Goal: Information Seeking & Learning: Learn about a topic

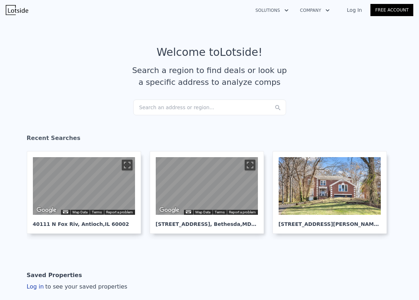
click at [179, 105] on div "Search an address or region..." at bounding box center [209, 107] width 153 height 16
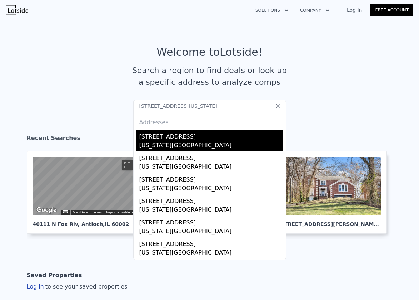
type input "275 West 11 Street, new york, ny"
click at [160, 135] on div "[STREET_ADDRESS]" at bounding box center [211, 134] width 144 height 11
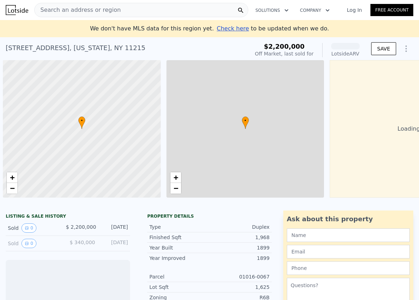
scroll to position [0, 74]
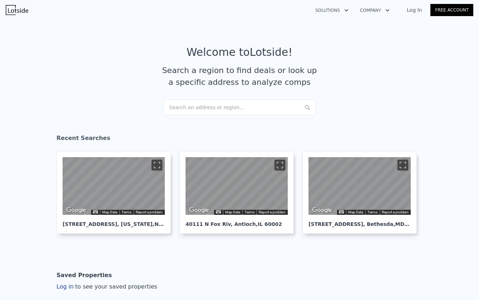
click at [239, 108] on div "Search an address or region..." at bounding box center [239, 107] width 153 height 16
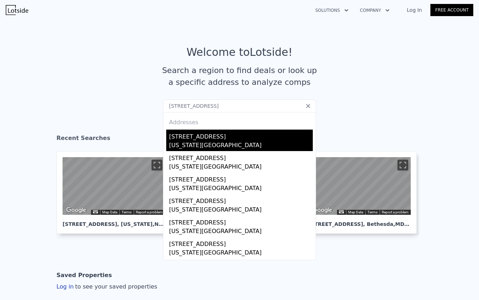
type input "[STREET_ADDRESS]"
click at [217, 138] on div "[STREET_ADDRESS]" at bounding box center [241, 134] width 144 height 11
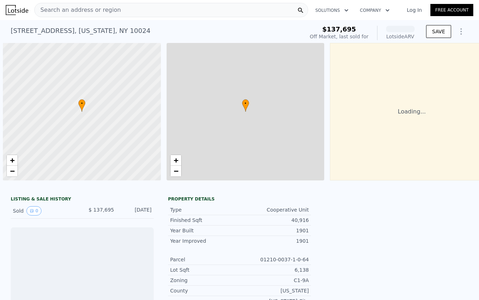
scroll to position [0, 3]
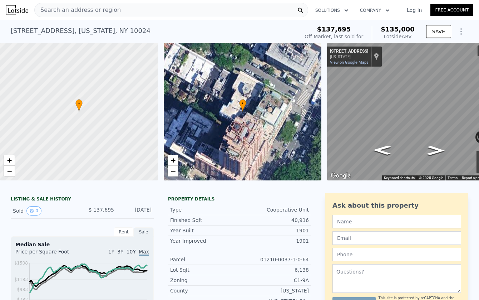
click at [161, 14] on div "Search an address or region" at bounding box center [171, 10] width 274 height 14
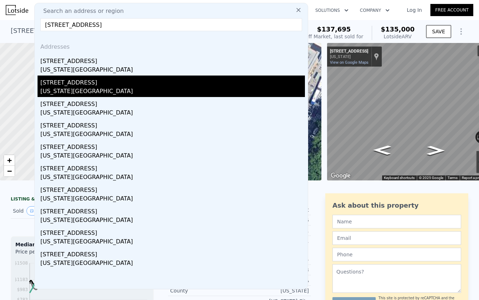
type input "[STREET_ADDRESS]"
click at [81, 87] on div "[US_STATE][GEOGRAPHIC_DATA]" at bounding box center [172, 92] width 264 height 10
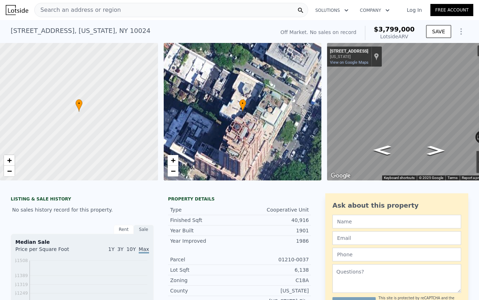
click at [134, 12] on div "Search an address or region" at bounding box center [171, 10] width 274 height 14
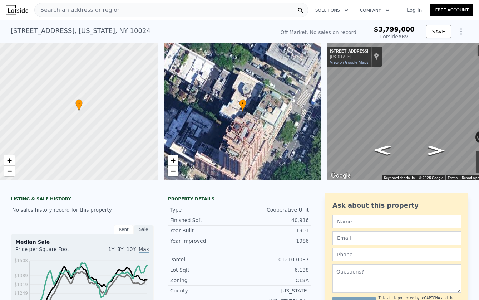
click at [168, 11] on div "Search an address or region" at bounding box center [171, 10] width 274 height 14
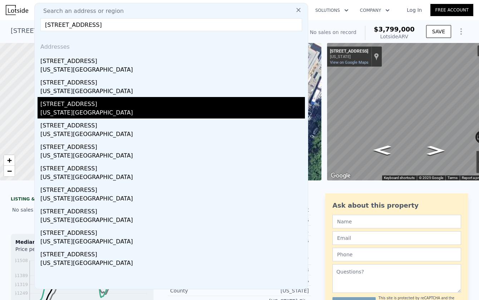
type input "[STREET_ADDRESS]"
click at [86, 112] on div "[US_STATE][GEOGRAPHIC_DATA]" at bounding box center [172, 113] width 264 height 10
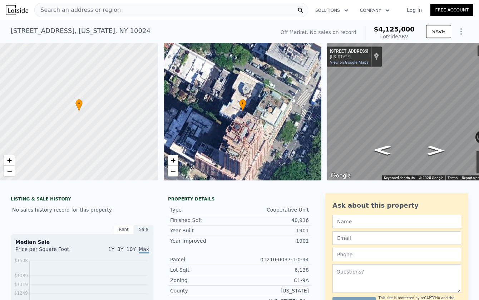
click at [132, 14] on div "Search an address or region" at bounding box center [171, 10] width 274 height 14
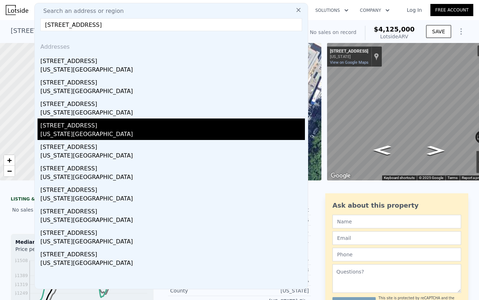
type input "[STREET_ADDRESS]"
click at [78, 132] on div "[US_STATE][GEOGRAPHIC_DATA]" at bounding box center [172, 135] width 264 height 10
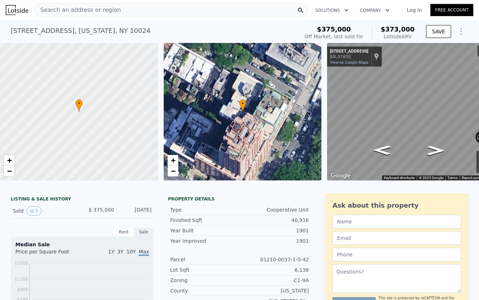
click at [136, 8] on div "Search an address or region" at bounding box center [171, 10] width 274 height 14
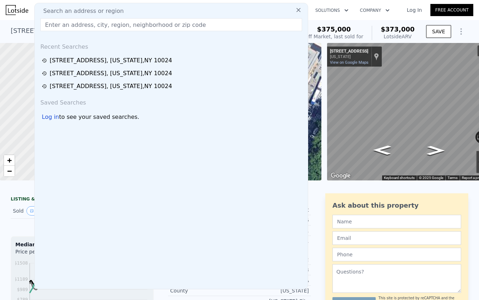
type input "[STREET_ADDRESS]"
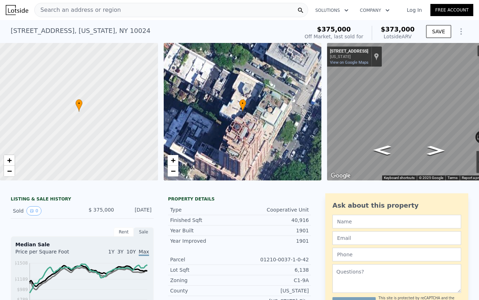
click at [14, 199] on div "LISTING & SALE HISTORY" at bounding box center [82, 199] width 143 height 7
click at [112, 11] on span "Search an address or region" at bounding box center [78, 10] width 86 height 9
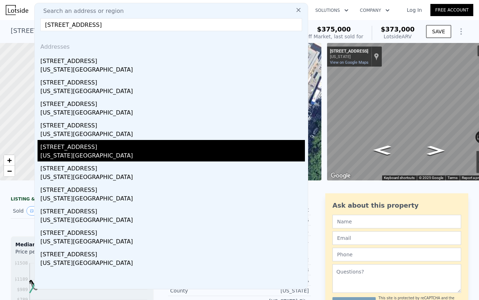
type input "[STREET_ADDRESS]"
click at [85, 147] on div "[STREET_ADDRESS]" at bounding box center [172, 145] width 264 height 11
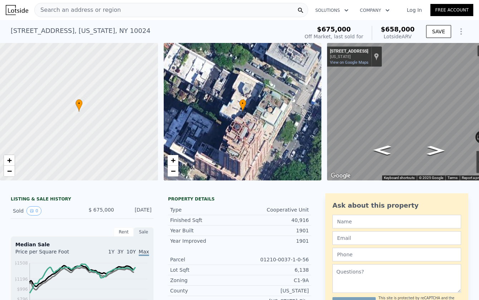
click at [94, 10] on span "Search an address or region" at bounding box center [78, 10] width 86 height 9
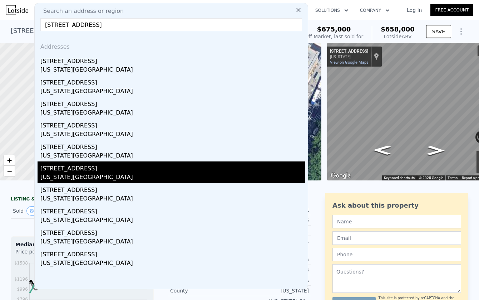
type input "[STREET_ADDRESS]"
click at [70, 170] on div "[STREET_ADDRESS]" at bounding box center [172, 166] width 264 height 11
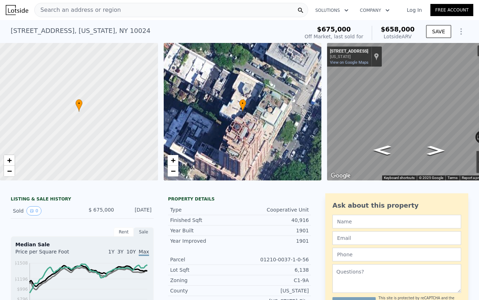
type input "$ 658,000"
type input "-$ 536,015"
click at [99, 10] on span "Search an address or region" at bounding box center [78, 10] width 86 height 9
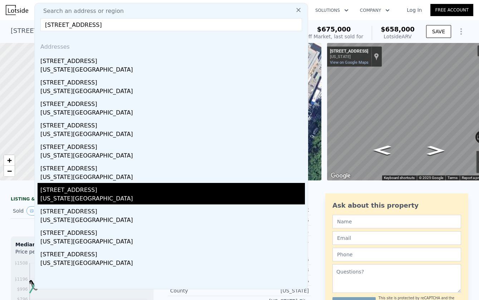
type input "[STREET_ADDRESS]"
click at [73, 193] on div "[STREET_ADDRESS]" at bounding box center [172, 188] width 264 height 11
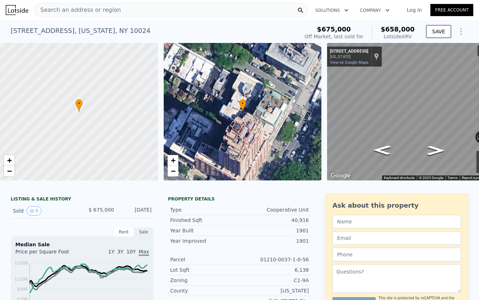
type input "$ 658,000"
type input "-$ 536,015"
click at [111, 9] on span "Search an address or region" at bounding box center [78, 10] width 86 height 9
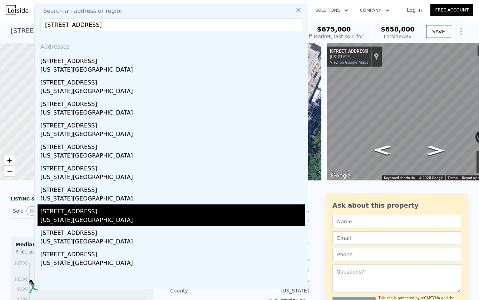
type input "[STREET_ADDRESS]"
click at [82, 214] on div "[STREET_ADDRESS]" at bounding box center [172, 209] width 264 height 11
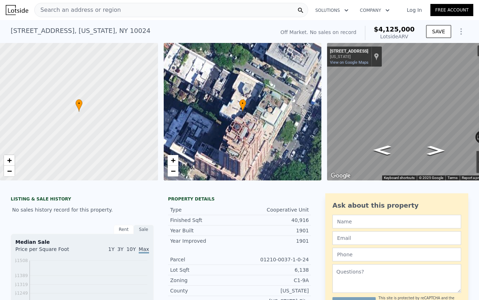
click at [102, 10] on span "Search an address or region" at bounding box center [78, 10] width 86 height 9
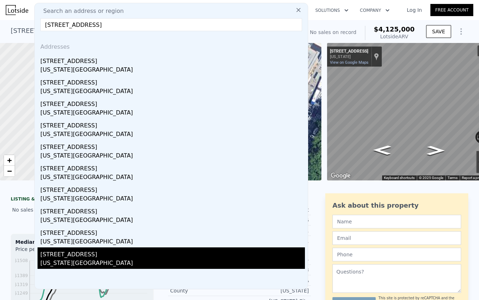
type input "[STREET_ADDRESS]"
click at [81, 255] on div "[STREET_ADDRESS]" at bounding box center [172, 252] width 264 height 11
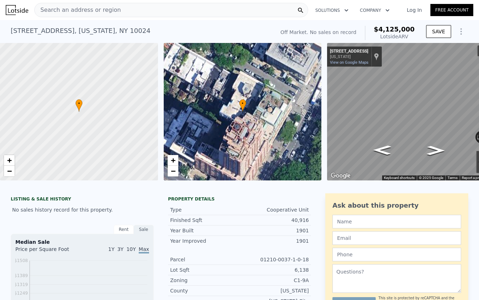
click at [106, 10] on span "Search an address or region" at bounding box center [78, 10] width 86 height 9
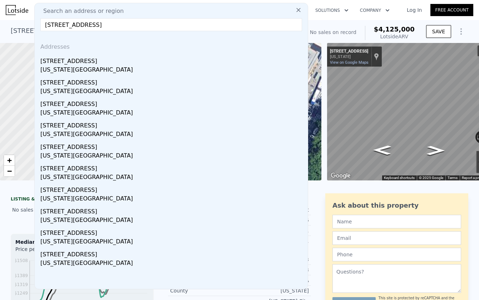
click at [102, 24] on input "[STREET_ADDRESS]" at bounding box center [171, 24] width 262 height 13
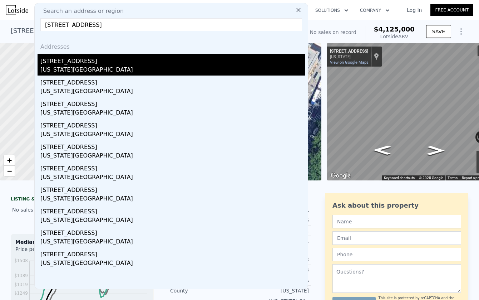
type input "[STREET_ADDRESS]"
click at [69, 61] on div "[STREET_ADDRESS]" at bounding box center [172, 59] width 264 height 11
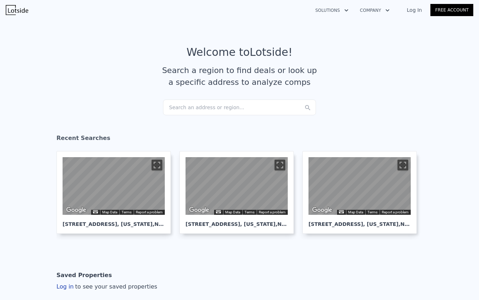
click at [204, 105] on div "Search an address or region..." at bounding box center [239, 107] width 153 height 16
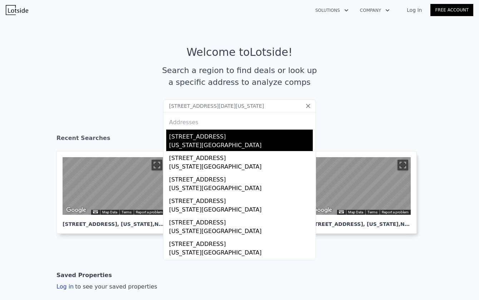
type input "205 W 57th St APT 8BC, New York, NY 10019"
click at [201, 138] on div "205 W 57th St Apt 8bc" at bounding box center [241, 134] width 144 height 11
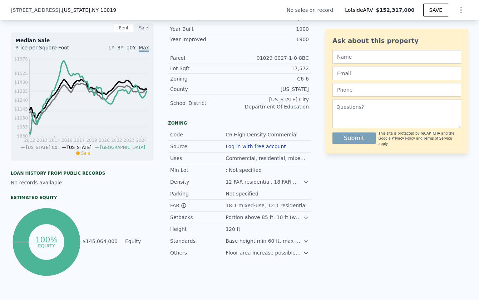
scroll to position [199, 0]
click at [275, 253] on div "Floor area increase possible with public plaza or affordable housing" at bounding box center [265, 251] width 78 height 7
click at [305, 252] on icon at bounding box center [305, 252] width 3 height 2
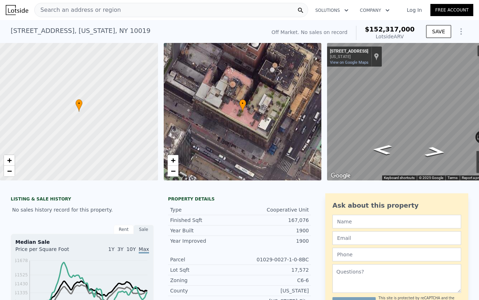
scroll to position [0, 0]
click at [73, 10] on span "Search an address or region" at bounding box center [78, 10] width 86 height 9
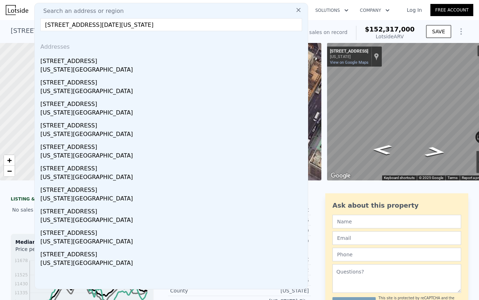
click at [107, 25] on input "205 W 57th St APT 8BC, New York, NY 10019" at bounding box center [171, 24] width 262 height 13
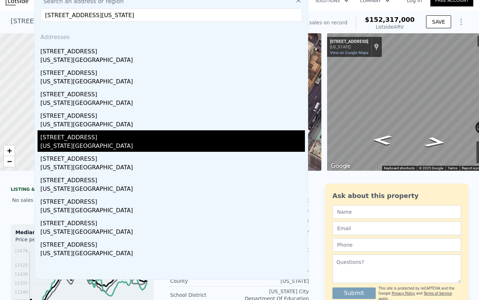
scroll to position [8, 0]
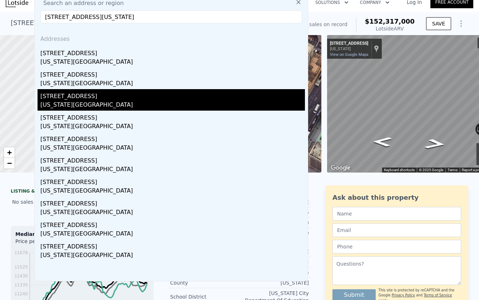
type input "205 W 57th St, New York, NY 10019"
click at [77, 99] on div "205 W 57th St Apt 8d" at bounding box center [172, 94] width 264 height 11
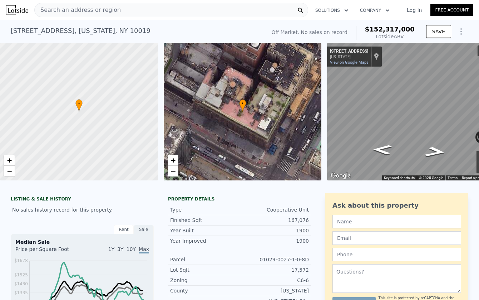
click at [137, 10] on div "Search an address or region" at bounding box center [171, 10] width 274 height 14
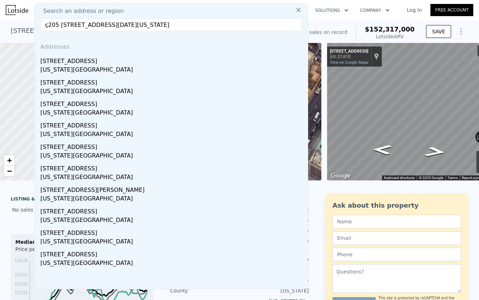
click at [110, 25] on input "ç205 W 57th St APT 8BC, New York, NY 10019" at bounding box center [171, 24] width 262 height 13
click at [110, 25] on input "ç205 W 57th St, New York, NY 10019" at bounding box center [171, 24] width 262 height 13
click at [50, 25] on input "ç205 W 57th St, New York, NY 10019" at bounding box center [171, 24] width 262 height 13
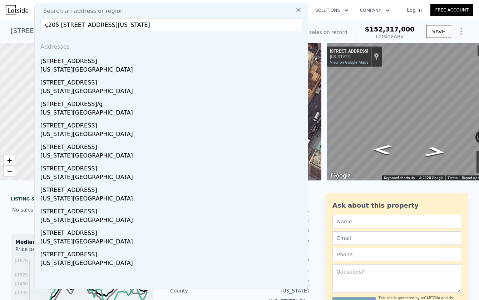
drag, startPoint x: 48, startPoint y: 25, endPoint x: 38, endPoint y: 25, distance: 10.4
click at [38, 25] on div "Search an address or region ç205 W 57th St, New York, NY 10019 Addresses 7 W 57…" at bounding box center [171, 146] width 274 height 286
click at [78, 26] on input "205 W 57th St, New York, NY 10019" at bounding box center [171, 24] width 262 height 13
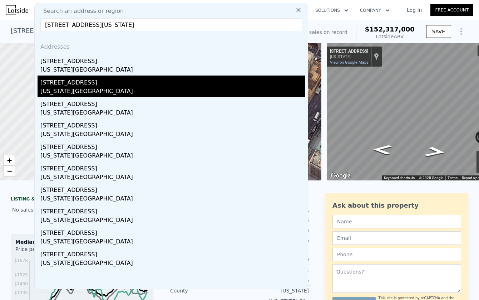
type input "205 W 57th St, New York, NY 10019"
click at [71, 85] on div "205 W 57th St Apt 6b" at bounding box center [172, 80] width 264 height 11
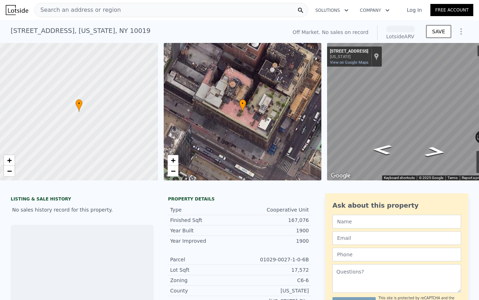
click at [131, 10] on div "Search an address or region" at bounding box center [171, 10] width 274 height 14
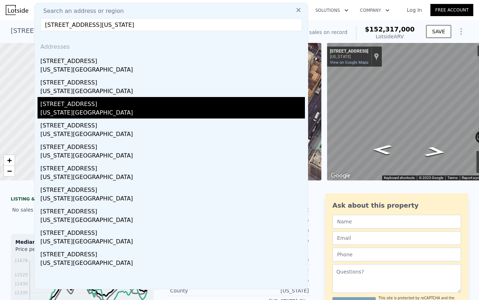
type input "205 W 57th St, New York, NY 10019"
click at [81, 108] on div "New York, NY 10019" at bounding box center [172, 113] width 264 height 10
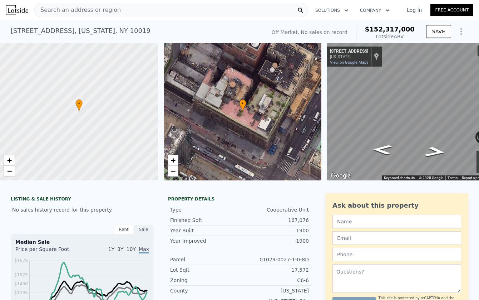
click at [166, 9] on div "Search an address or region" at bounding box center [171, 10] width 274 height 14
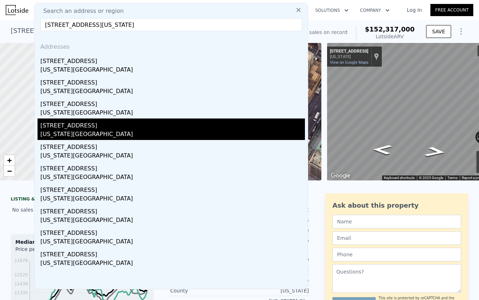
type input "205 W 57th St, New York, NY 10019"
click at [70, 131] on div "New York, NY 10019" at bounding box center [172, 135] width 264 height 10
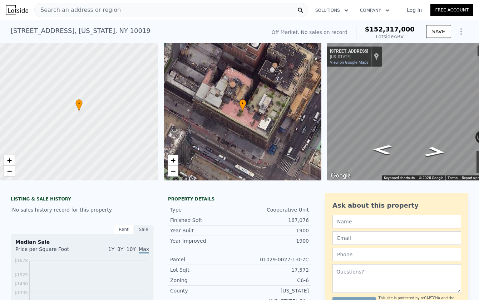
click at [162, 12] on div "Search an address or region" at bounding box center [171, 10] width 274 height 14
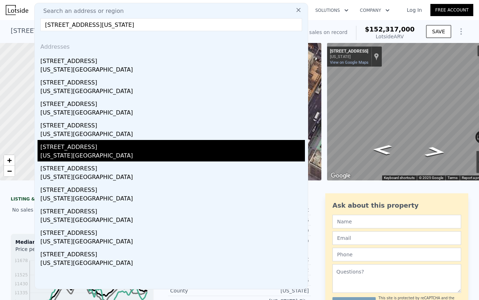
type input "205 W 57th St, New York, NY 10019"
click at [71, 151] on div "New York, NY 10019" at bounding box center [172, 156] width 264 height 10
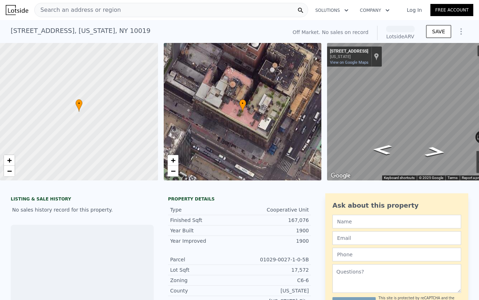
click at [178, 7] on div "Search an address or region" at bounding box center [171, 10] width 274 height 14
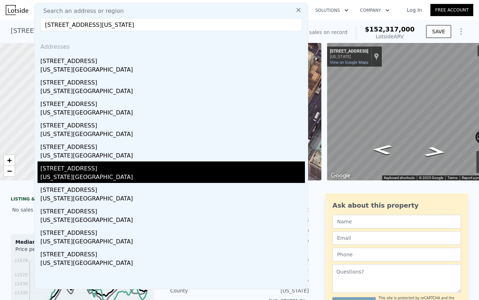
type input "205 W 57th St, New York, NY 10019"
click at [80, 168] on div "205 W 57th St # 9b" at bounding box center [172, 166] width 264 height 11
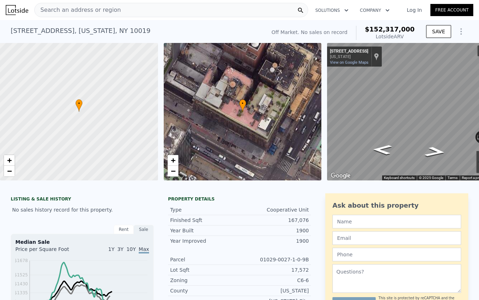
click at [176, 11] on div "Search an address or region" at bounding box center [171, 10] width 274 height 14
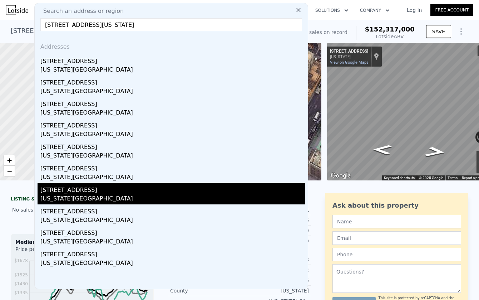
type input "205 W 57th St, New York, NY 10019"
click at [85, 191] on div "205 W 57th St Apt 2b" at bounding box center [172, 188] width 264 height 11
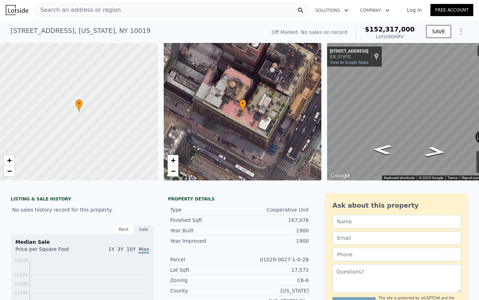
click at [165, 12] on div "Search an address or region" at bounding box center [171, 10] width 274 height 14
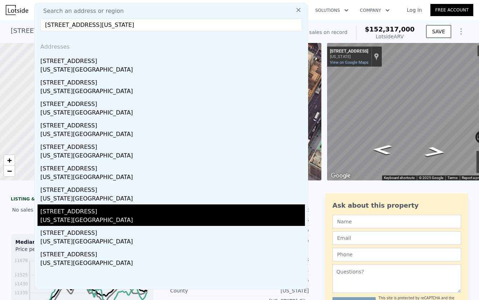
type input "205 W 57th St, New York, NY 10019"
click at [59, 215] on div "205 W 57th St Apt 3c" at bounding box center [172, 209] width 264 height 11
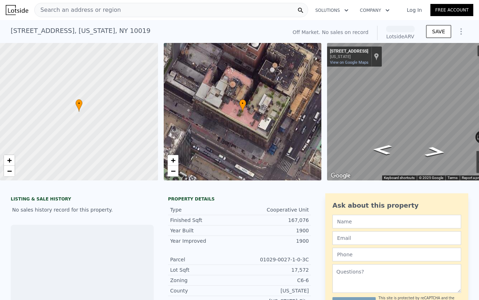
click at [146, 12] on div "Search an address or region" at bounding box center [171, 10] width 274 height 14
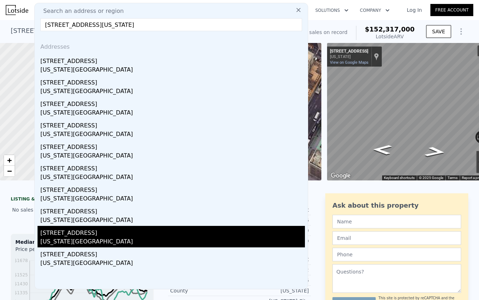
type input "205 W 57th St, New York, NY 10019"
click at [64, 239] on div "New York, NY 10019" at bounding box center [172, 242] width 264 height 10
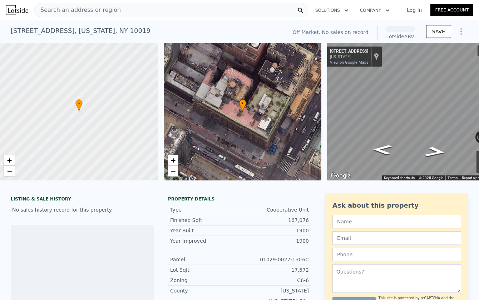
click at [169, 7] on div "Search an address or region" at bounding box center [171, 10] width 274 height 14
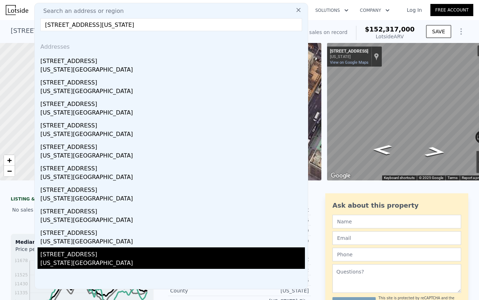
type input "205 W 57th St, New York, NY 10019"
click at [89, 260] on div "New York, NY 10019" at bounding box center [172, 263] width 264 height 10
